Goal: Information Seeking & Learning: Learn about a topic

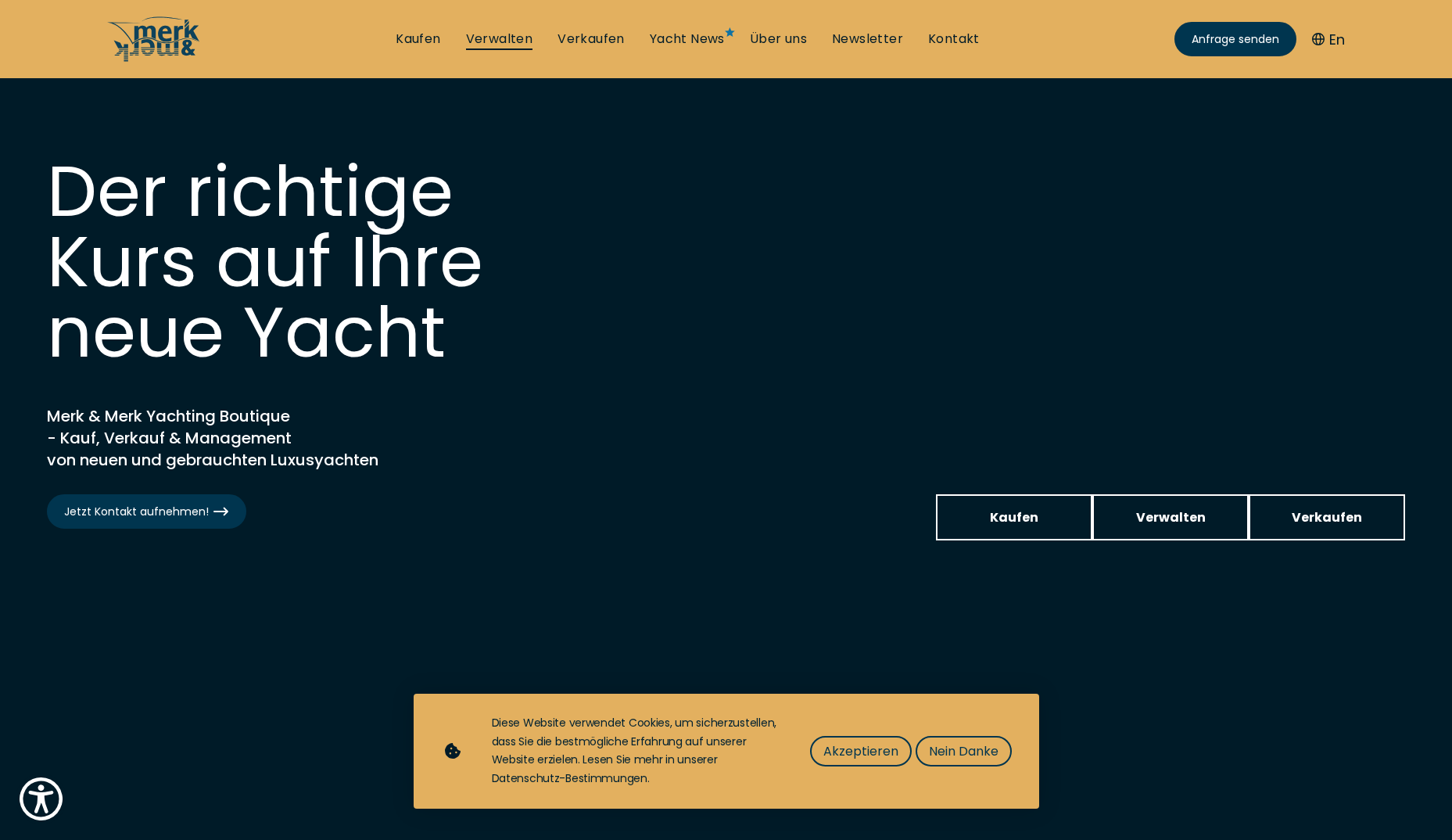
click at [488, 41] on link "Verwalten" at bounding box center [500, 40] width 67 height 18
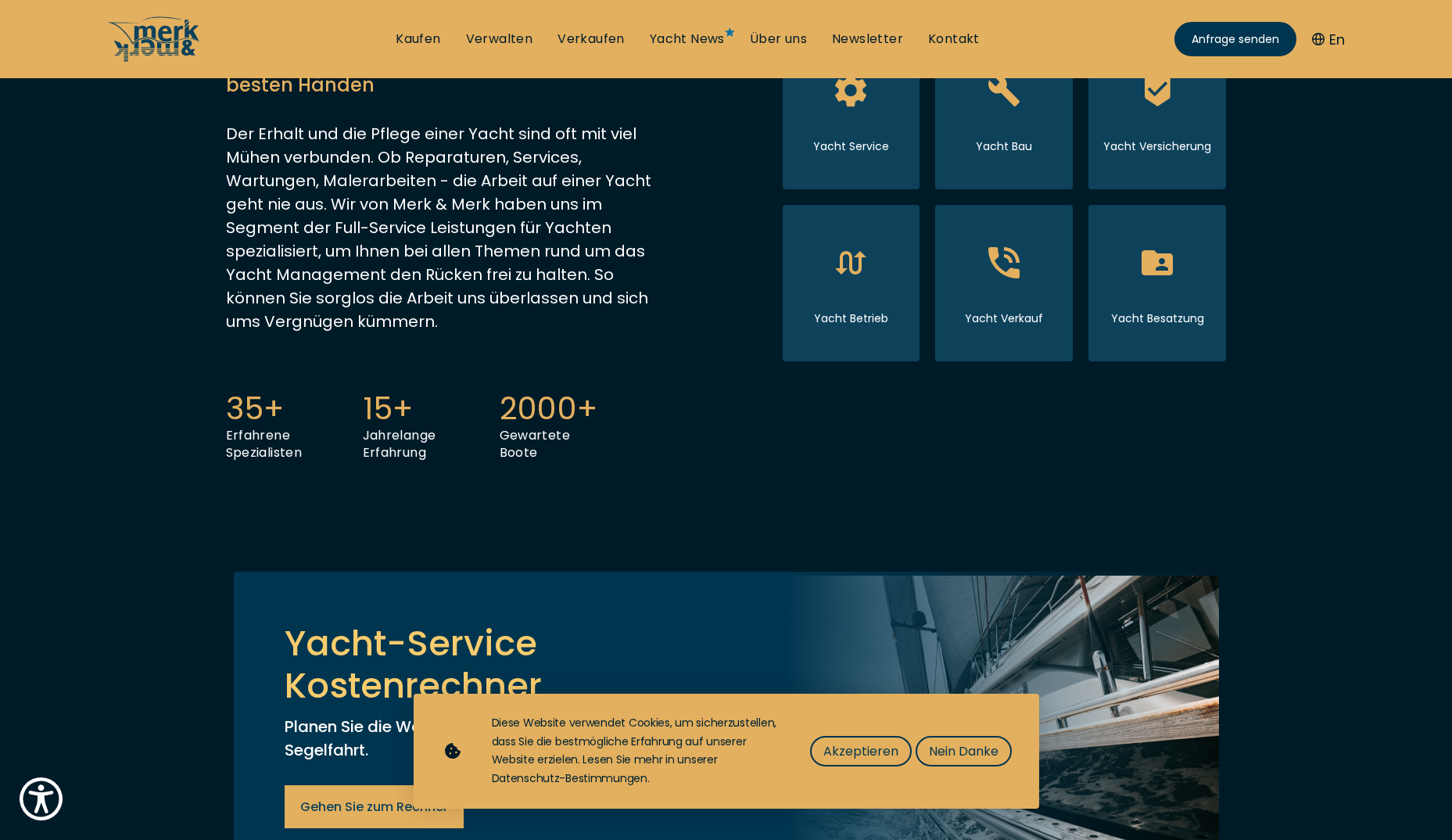
scroll to position [469, 0]
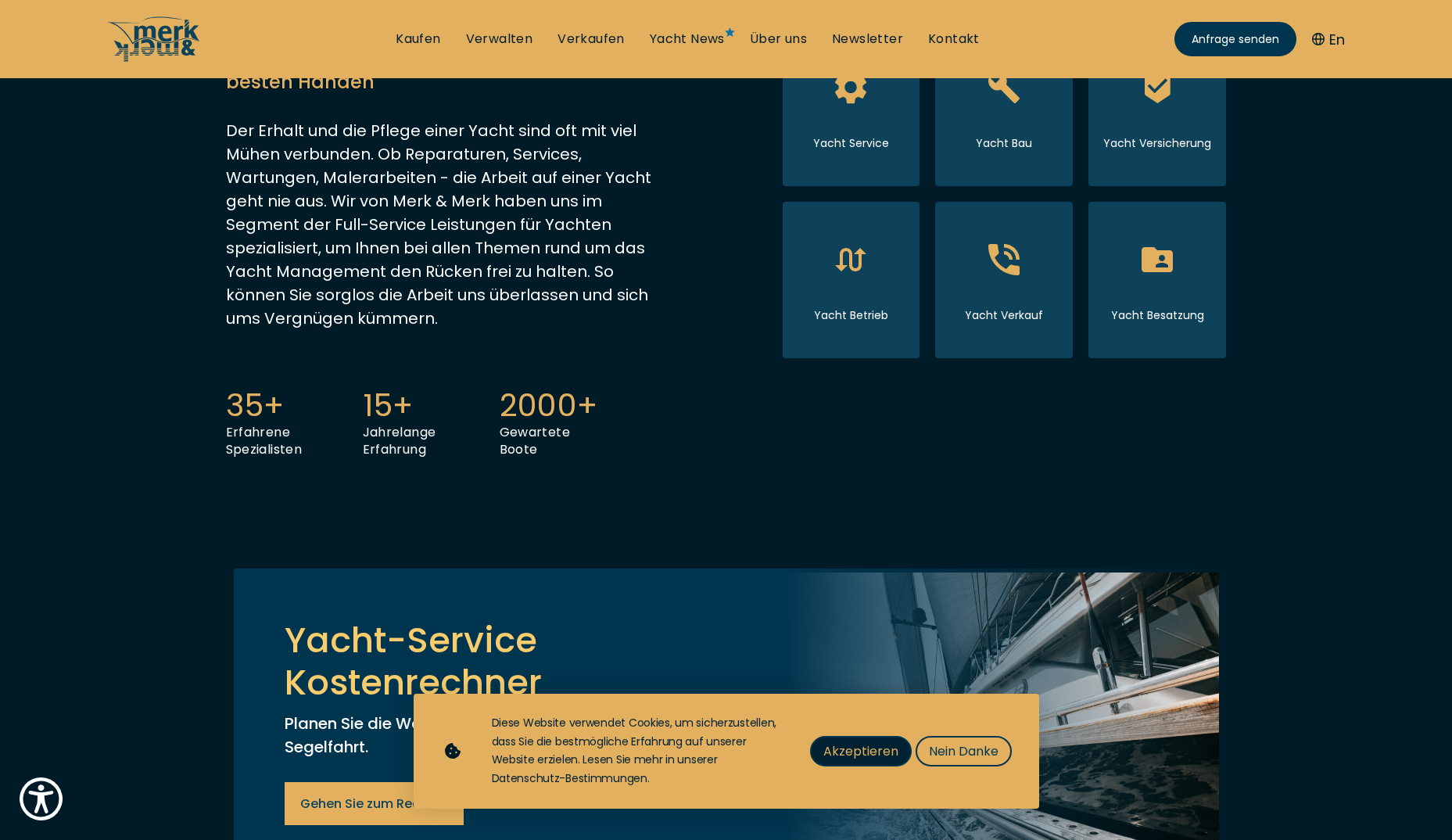
click at [859, 756] on span "Akzeptieren" at bounding box center [860, 751] width 75 height 19
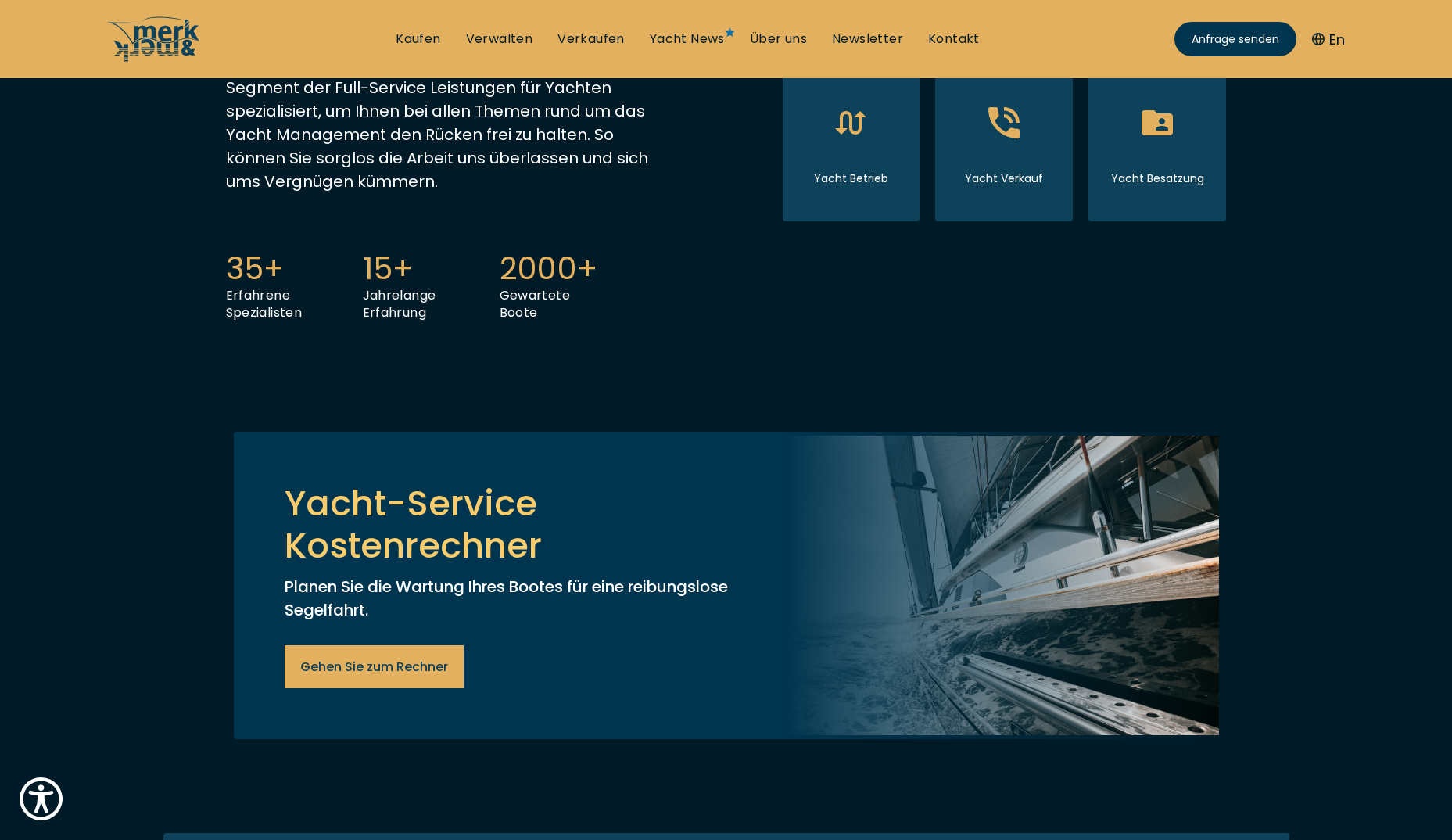
scroll to position [703, 0]
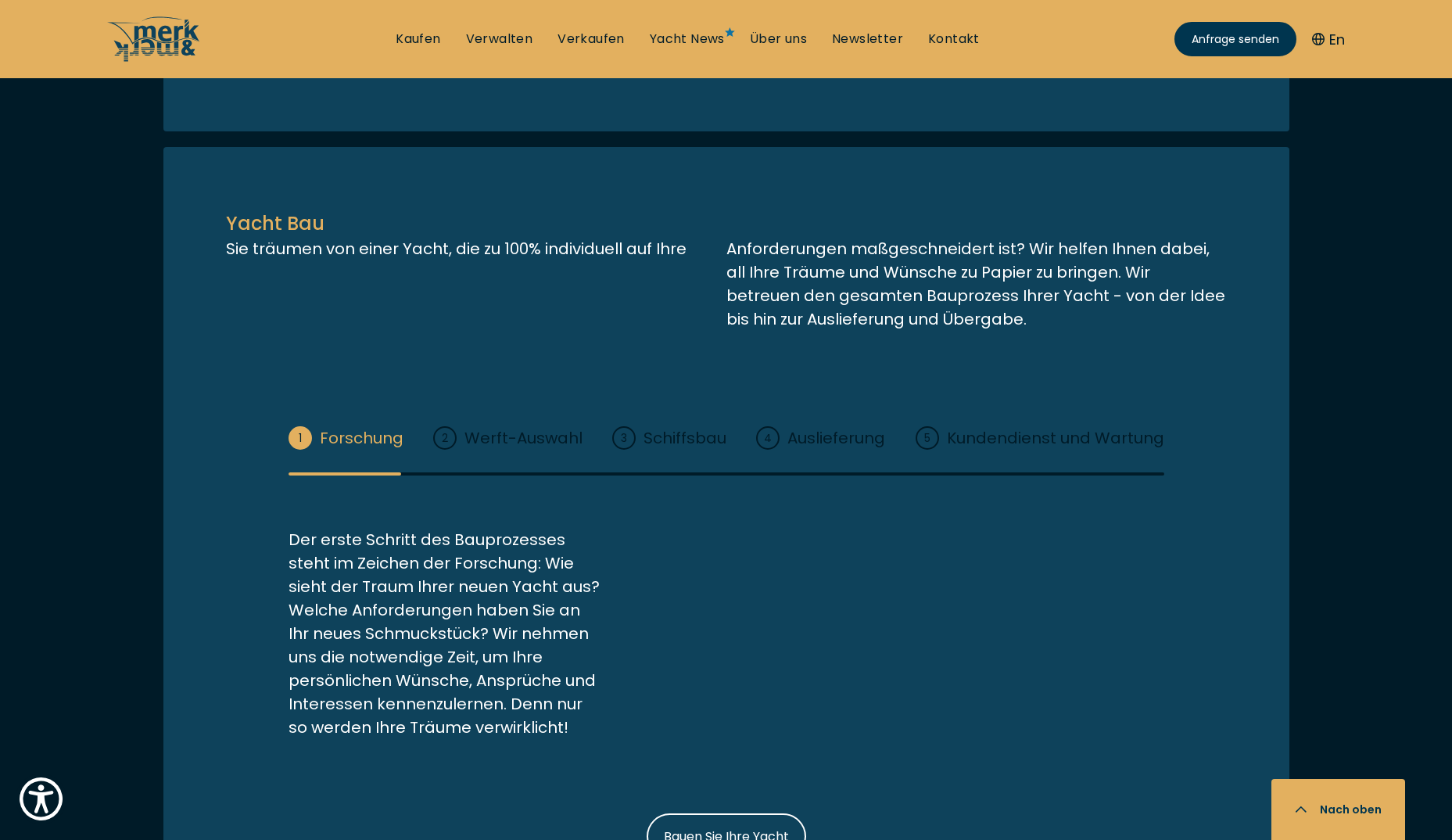
scroll to position [1877, 0]
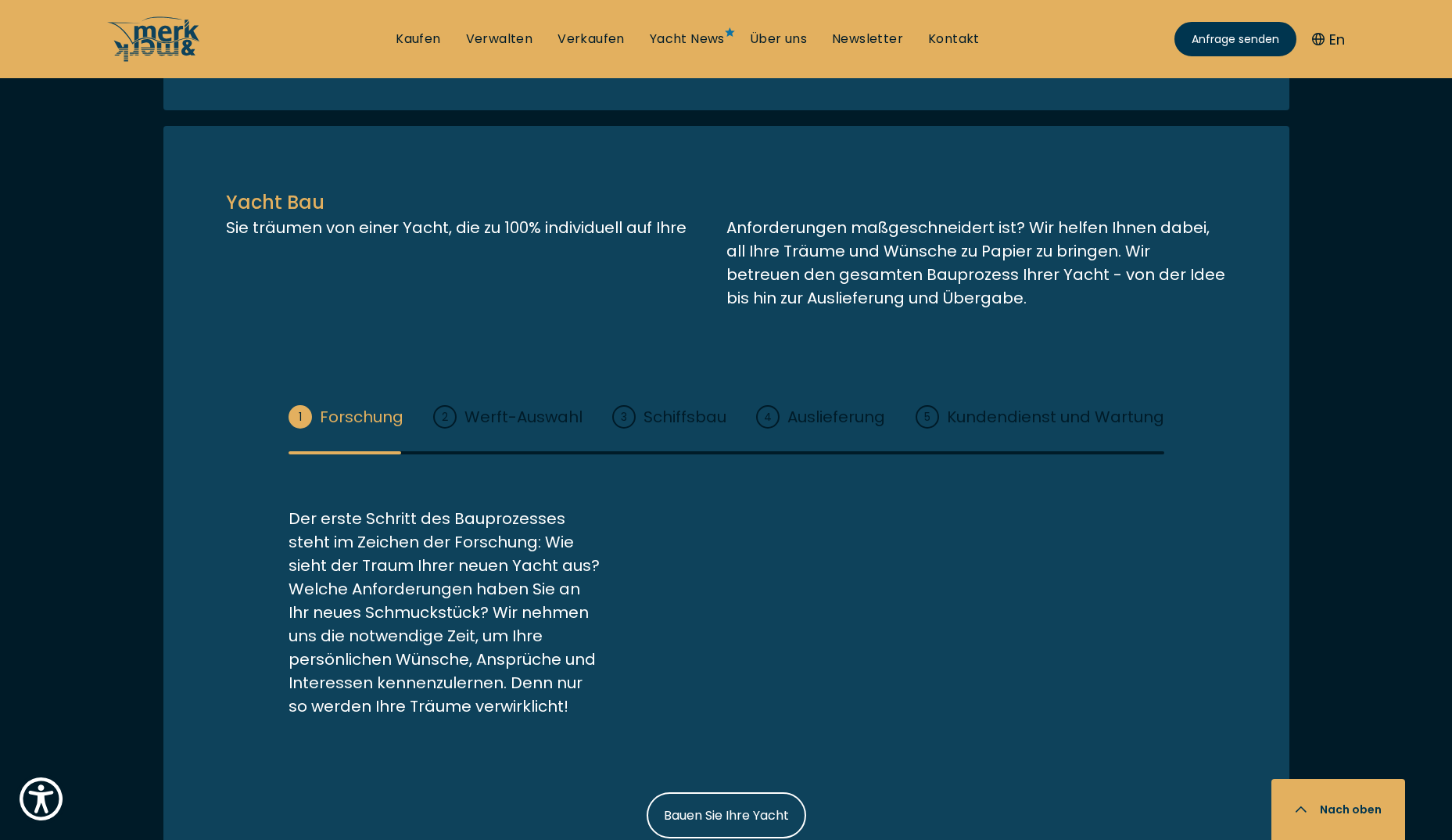
click at [731, 26] on span "Service für Ihre Yacht" at bounding box center [726, 17] width 132 height 19
select select "manage"
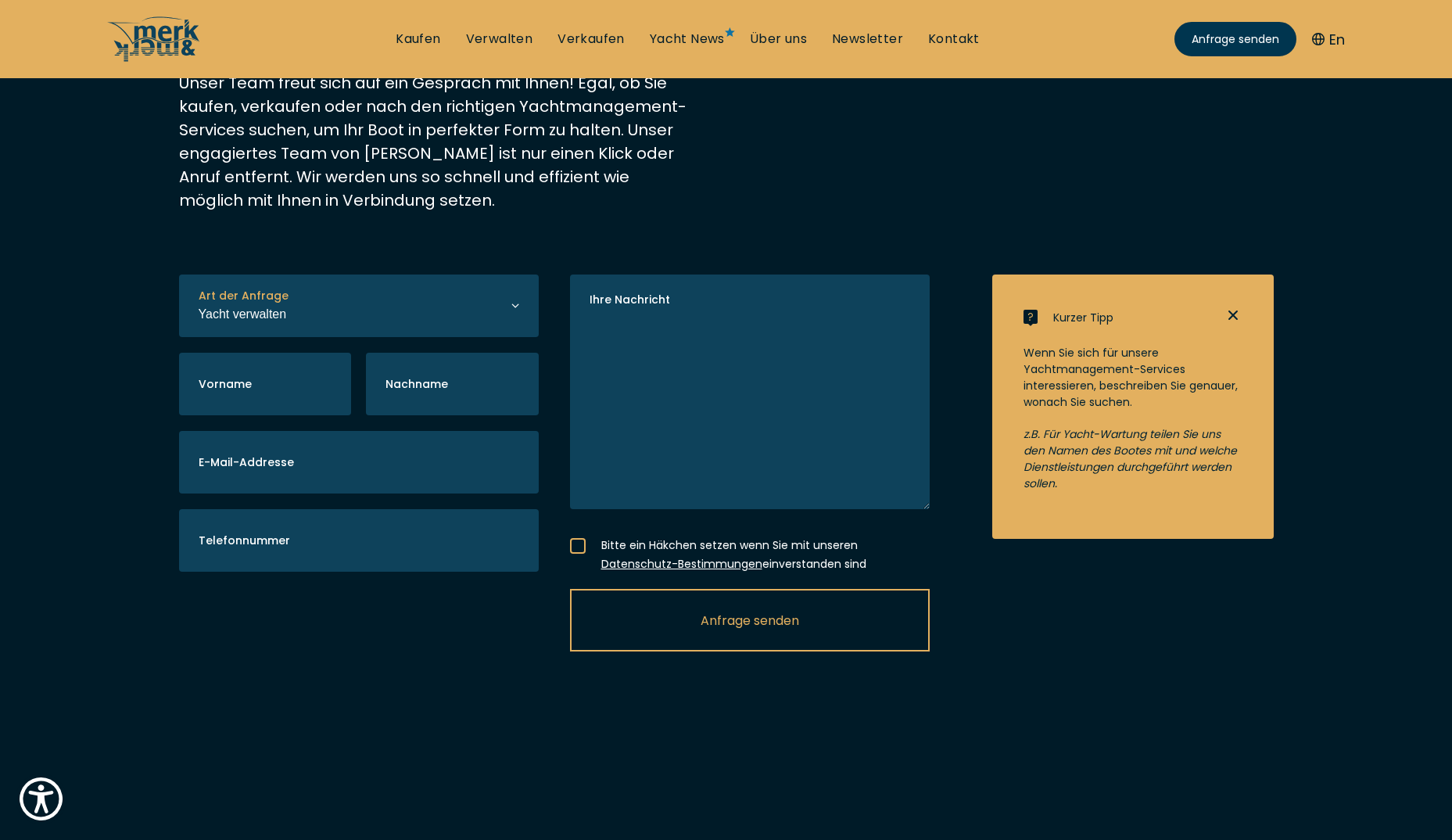
scroll to position [278, 0]
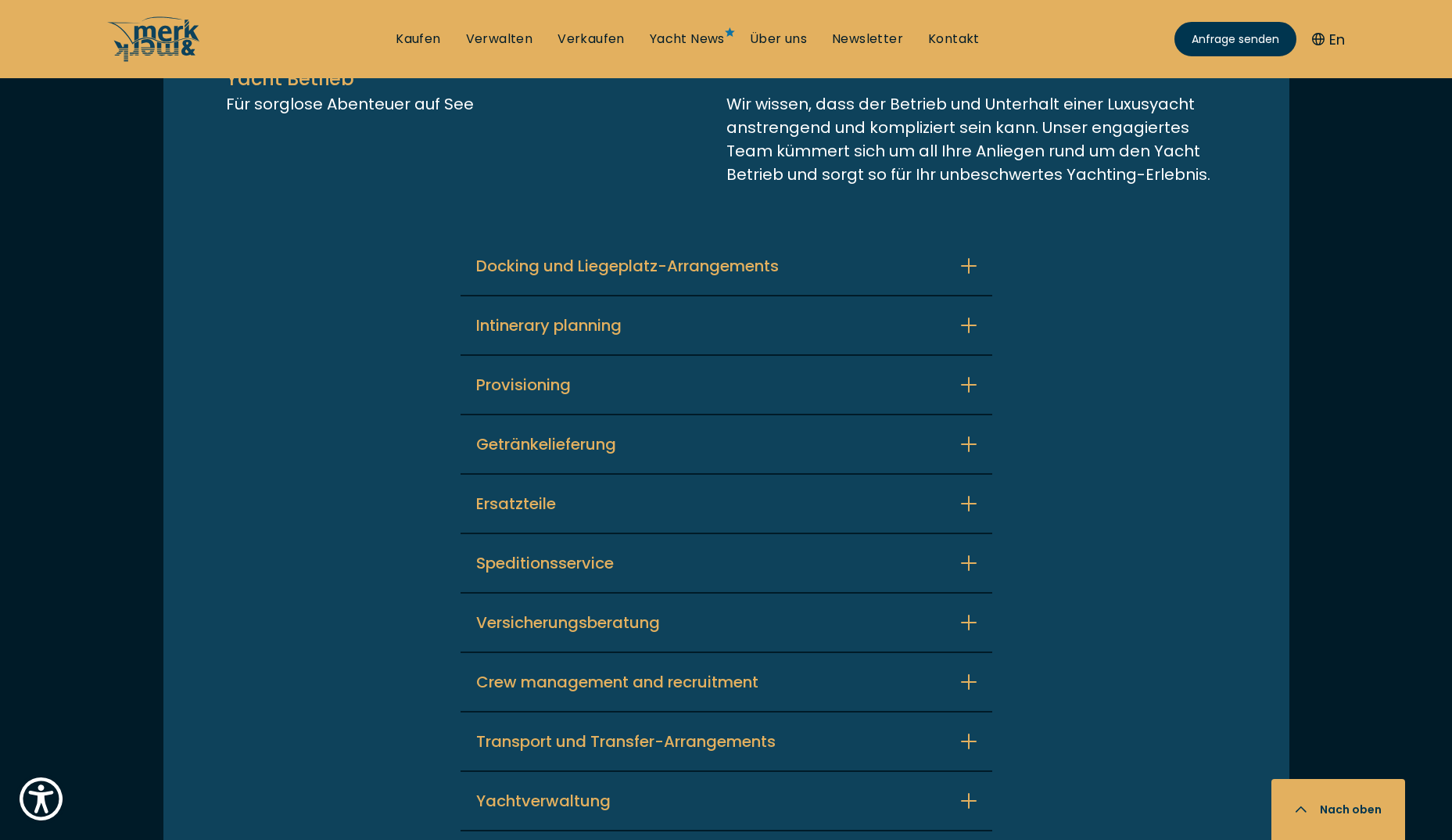
scroll to position [3910, 0]
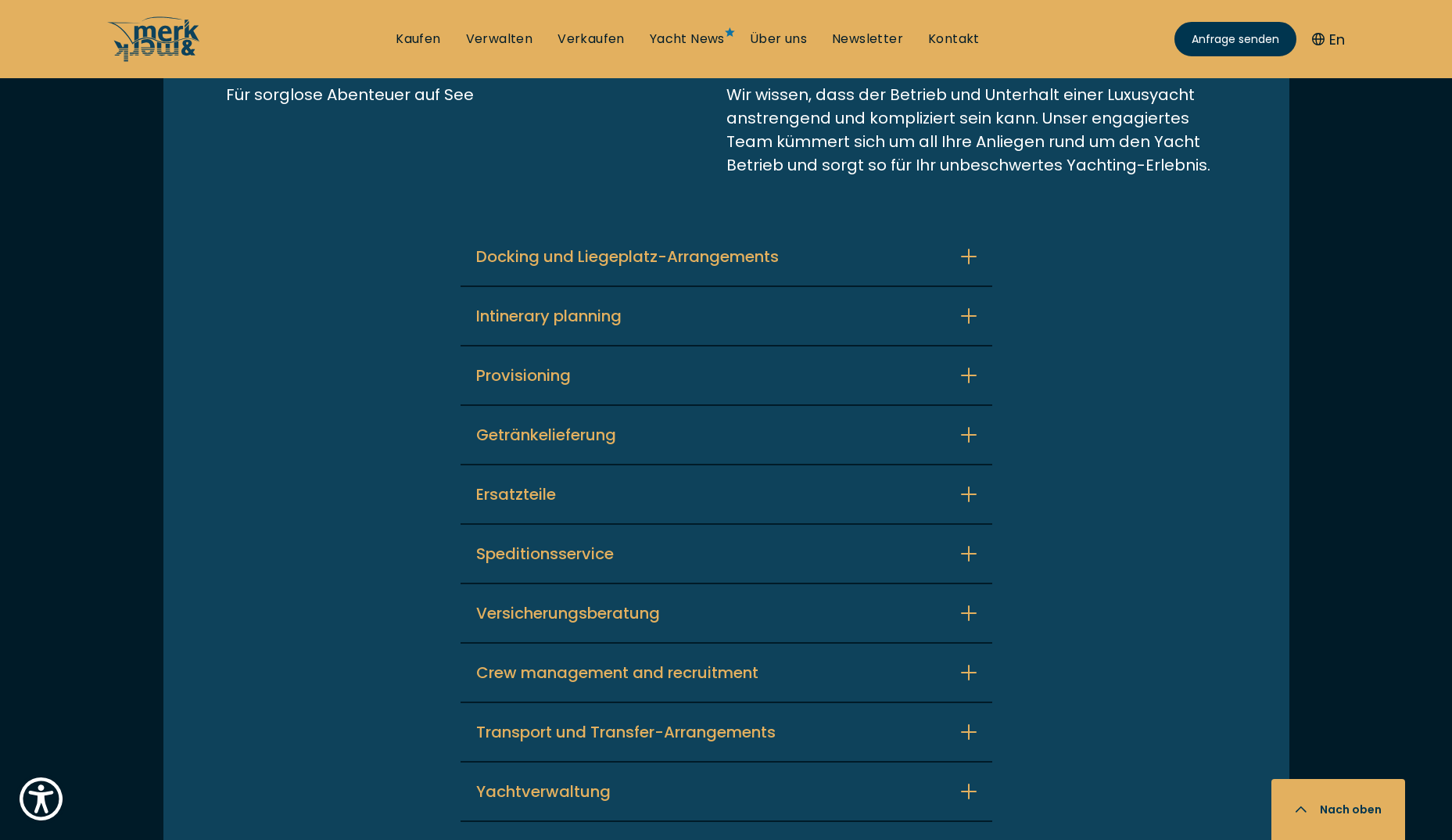
click at [533, 779] on p "Yachtverwaltung" at bounding box center [543, 791] width 135 height 24
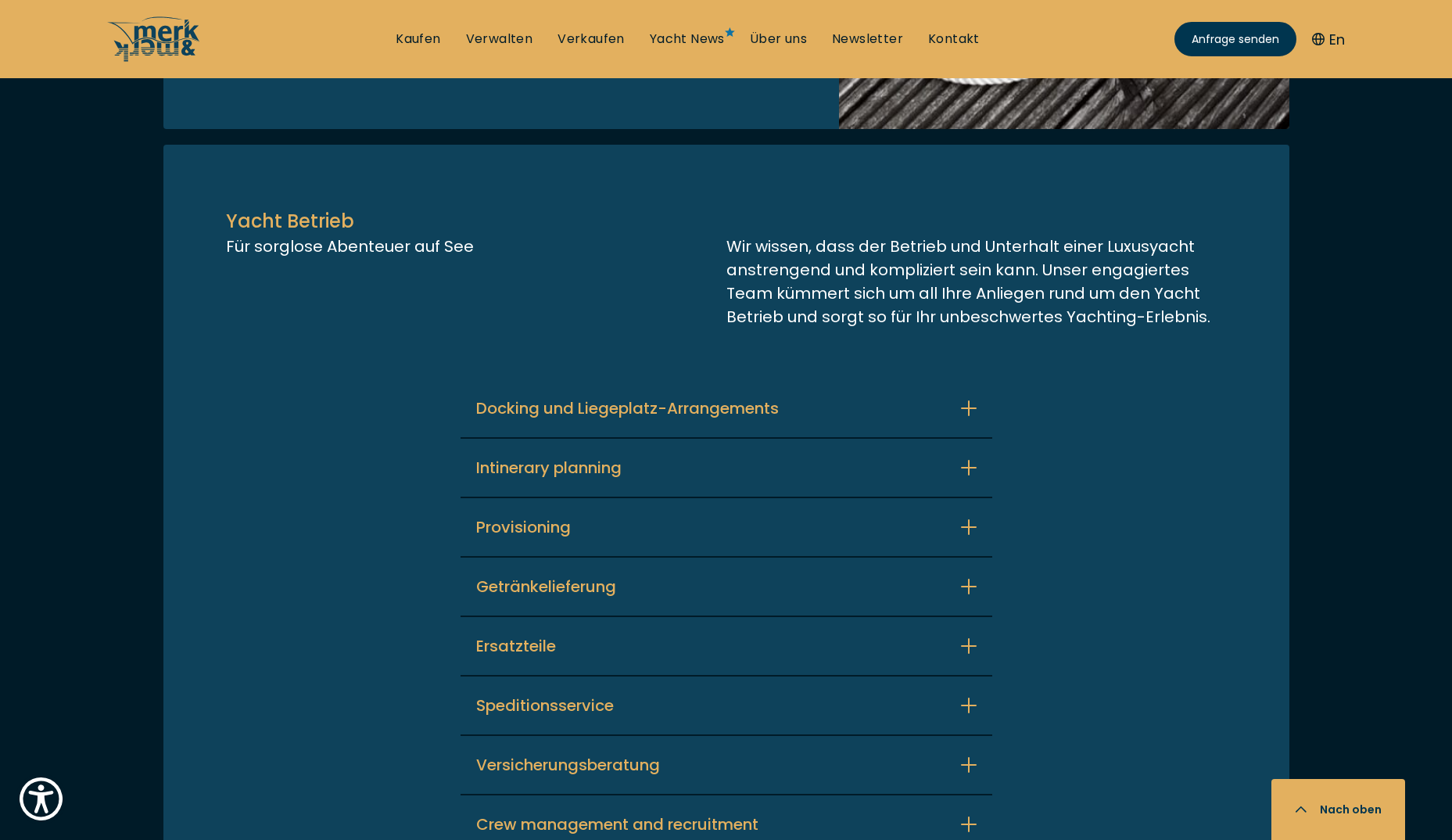
scroll to position [3753, 0]
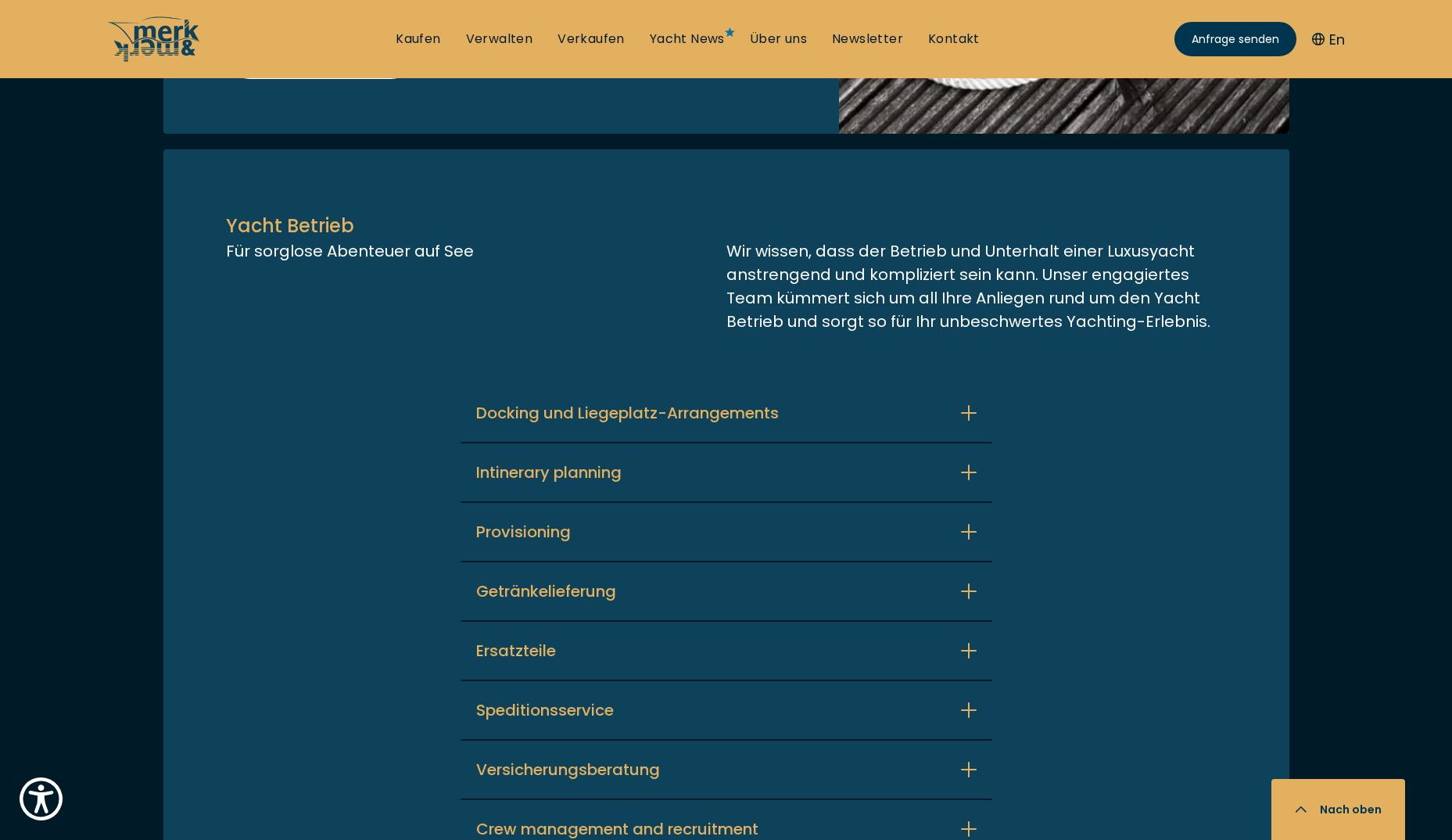
click at [573, 401] on p "Docking und Liegeplatz-Arrangements" at bounding box center [627, 413] width 302 height 24
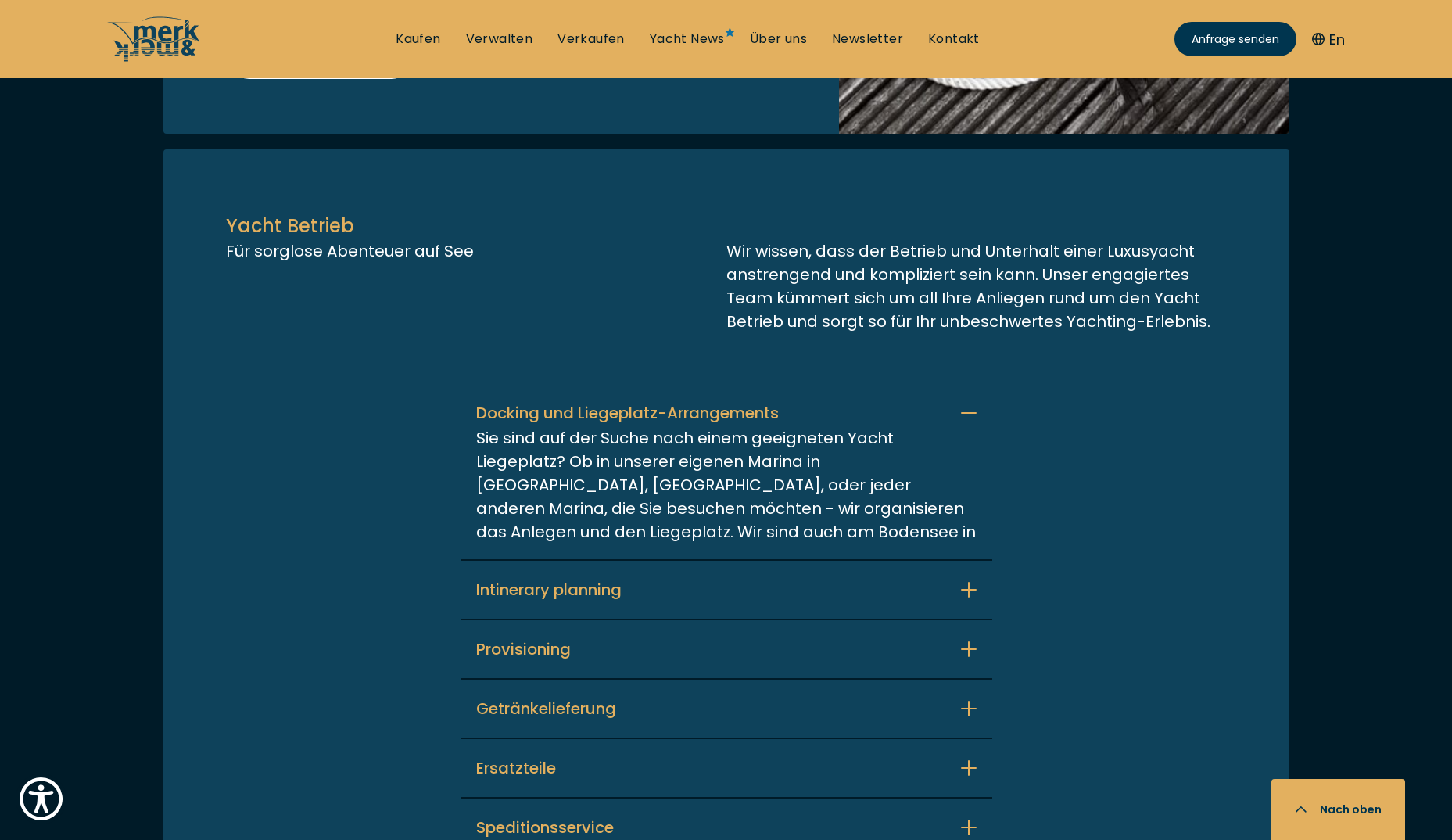
click at [573, 401] on p "Docking und Liegeplatz-Arrangements" at bounding box center [627, 413] width 302 height 24
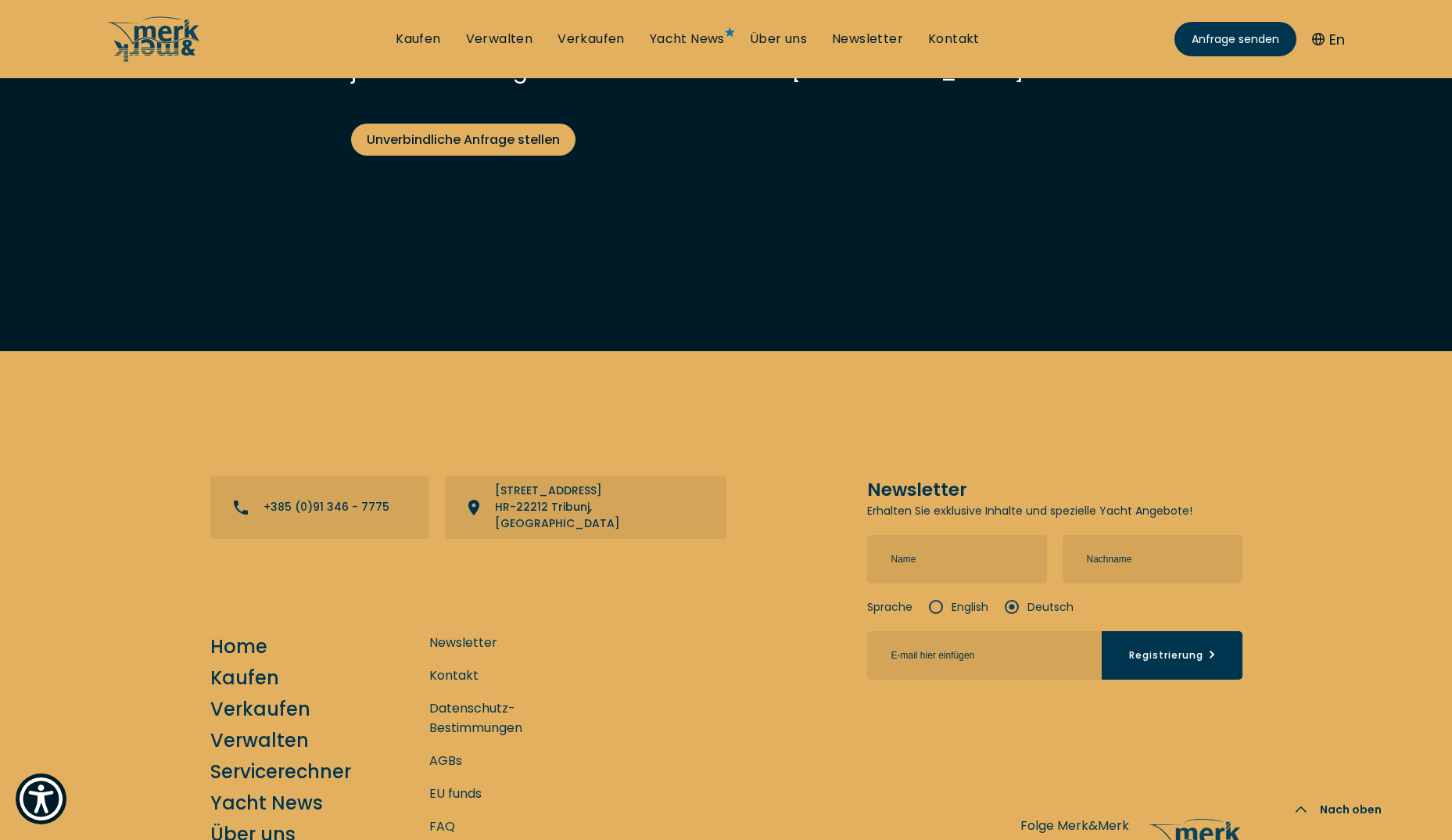
scroll to position [5981, 0]
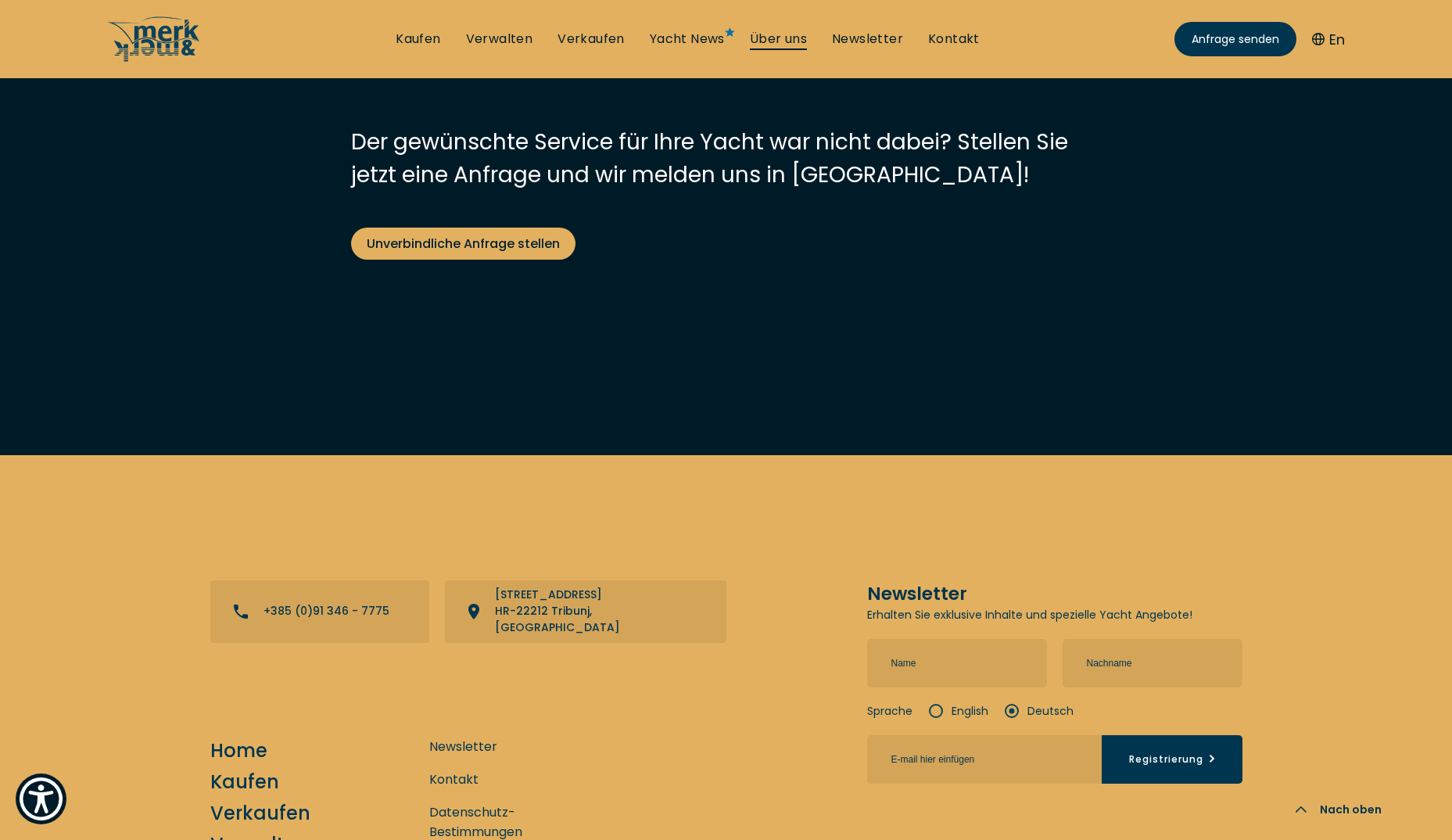
click at [783, 45] on link "Über uns" at bounding box center [778, 40] width 57 height 18
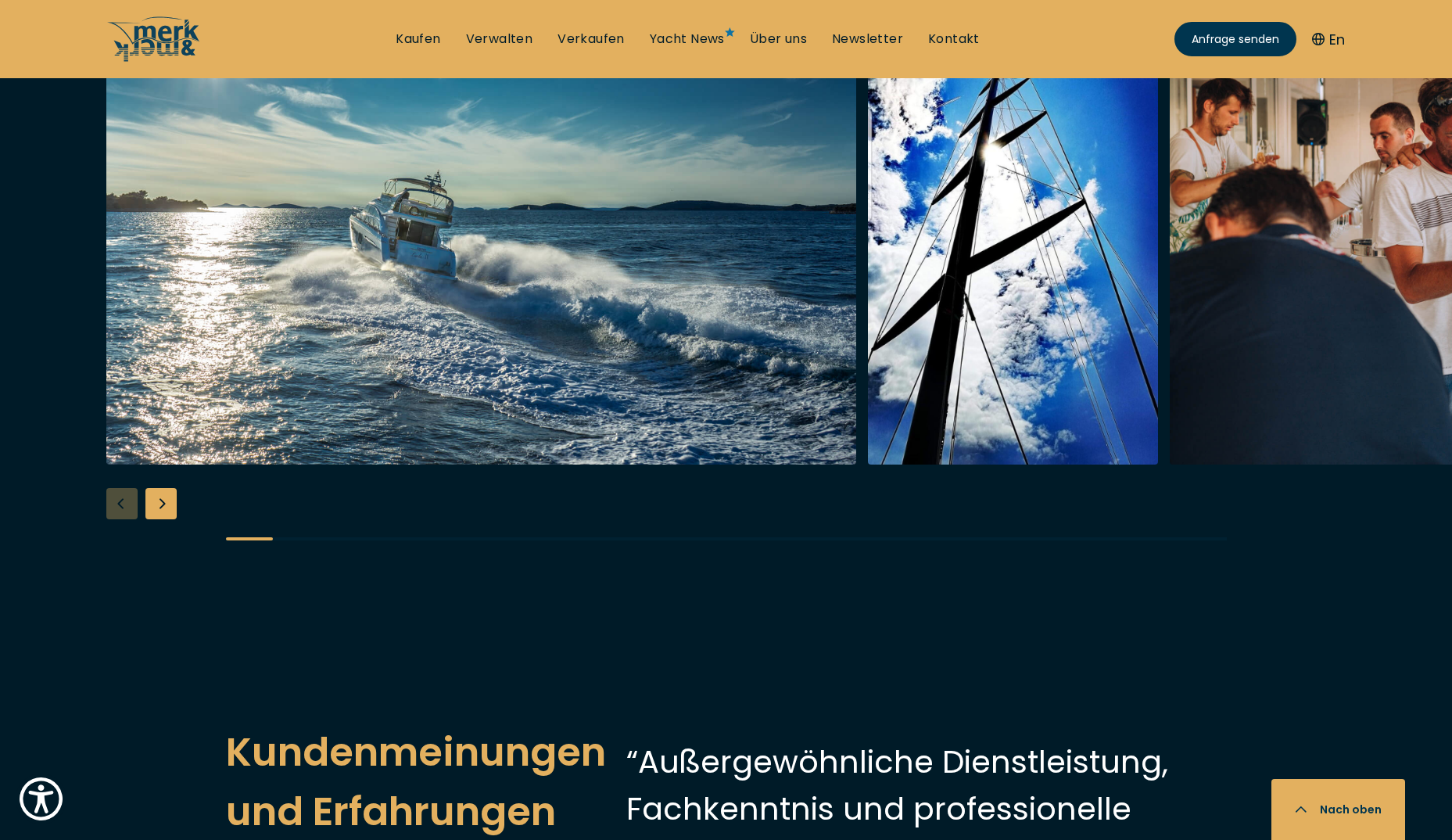
scroll to position [3127, 0]
